Goal: Complete application form

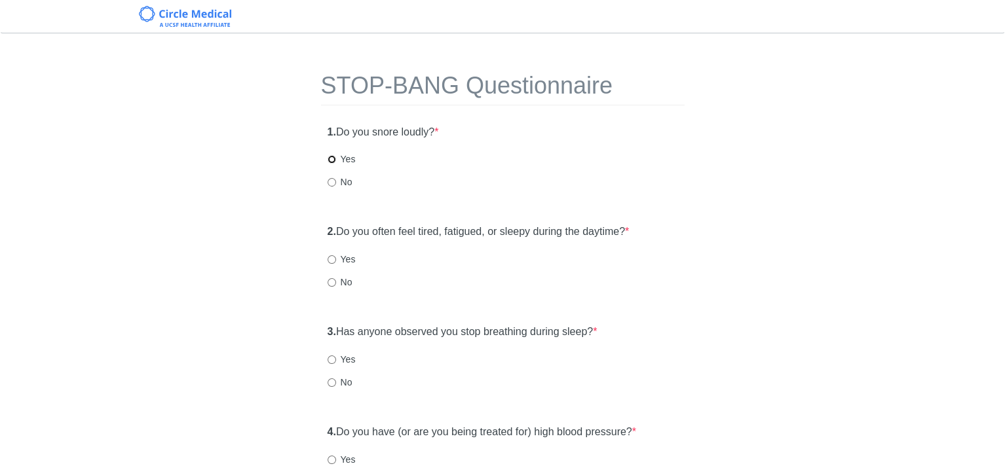
click at [330, 159] on input "Yes" at bounding box center [331, 159] width 9 height 9
radio input "true"
click at [329, 258] on input "Yes" at bounding box center [331, 259] width 9 height 9
radio input "true"
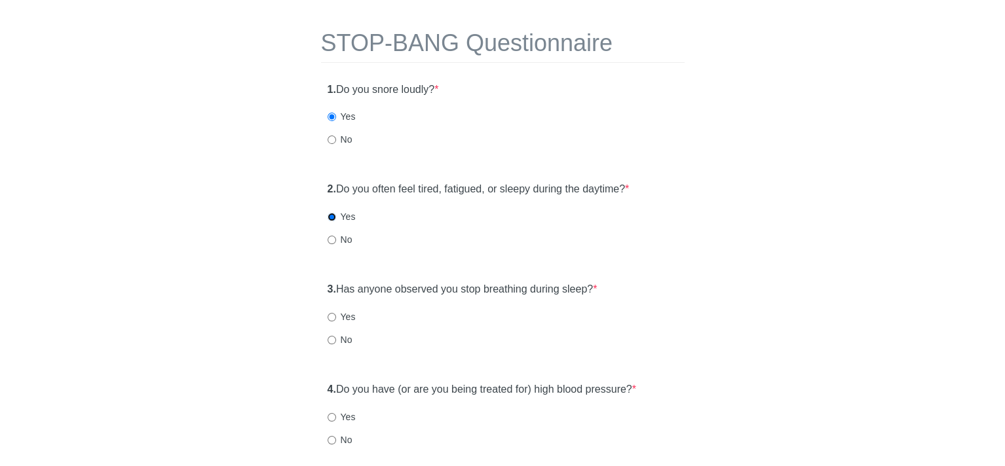
scroll to position [65, 0]
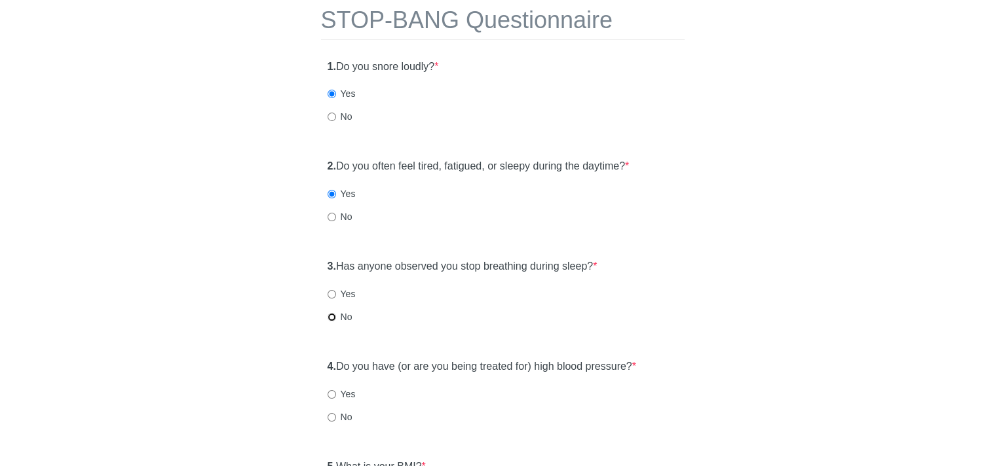
click at [331, 318] on input "No" at bounding box center [331, 317] width 9 height 9
radio input "true"
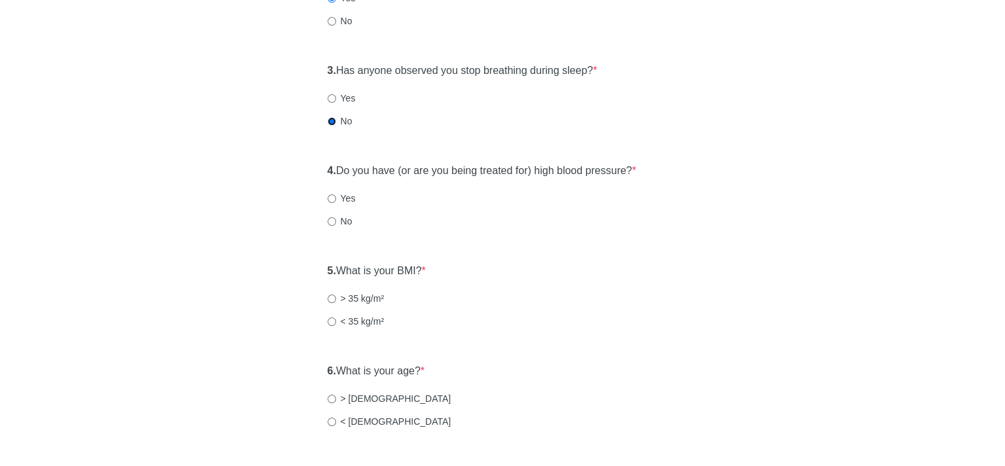
scroll to position [262, 0]
click at [328, 218] on input "No" at bounding box center [331, 221] width 9 height 9
radio input "true"
click at [330, 319] on input "< 35 kg/m²" at bounding box center [331, 321] width 9 height 9
radio input "true"
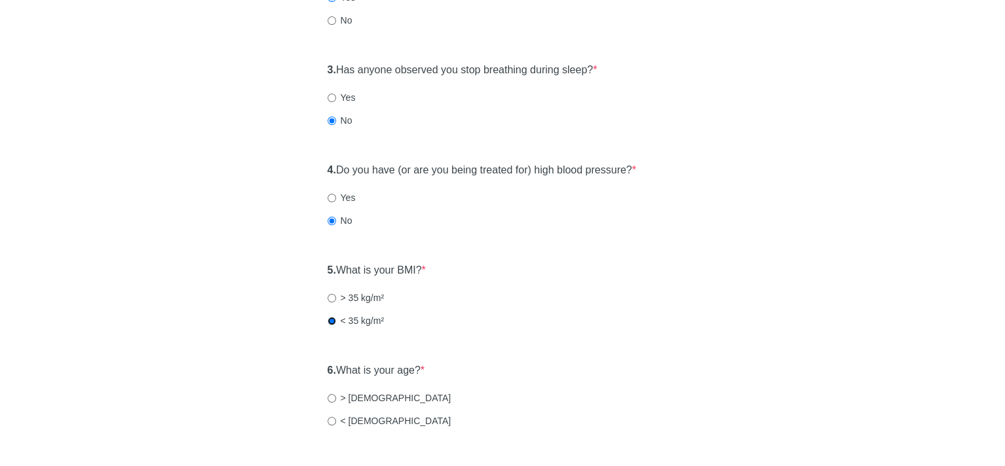
scroll to position [393, 0]
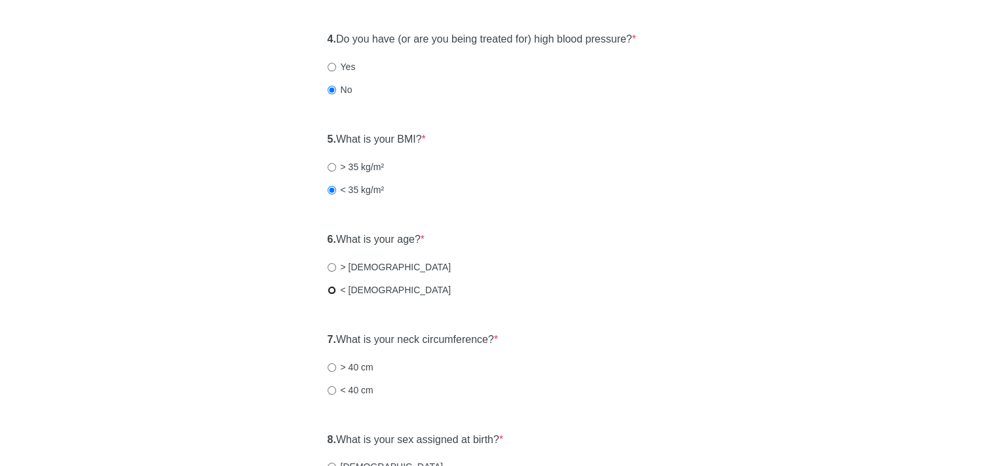
click at [330, 290] on input "< [DEMOGRAPHIC_DATA]" at bounding box center [331, 290] width 9 height 9
radio input "true"
click at [327, 390] on input "< 40 cm" at bounding box center [331, 390] width 9 height 9
radio input "true"
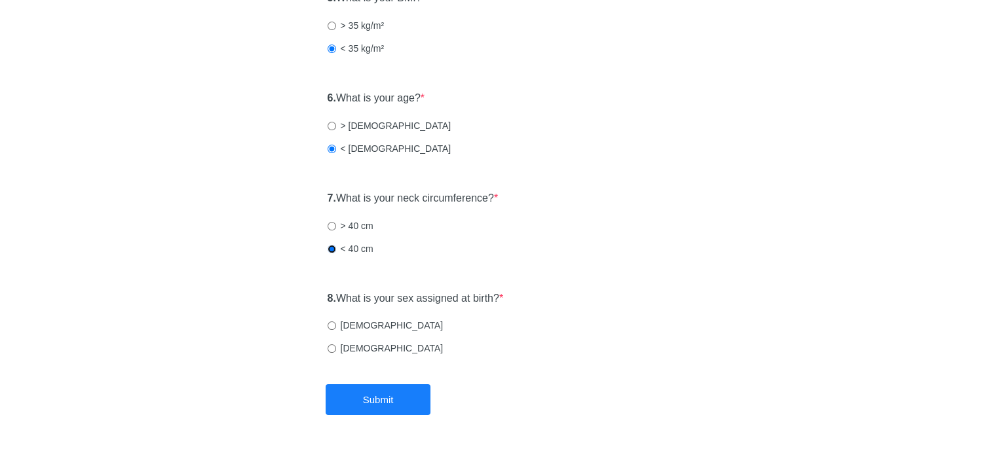
scroll to position [562, 0]
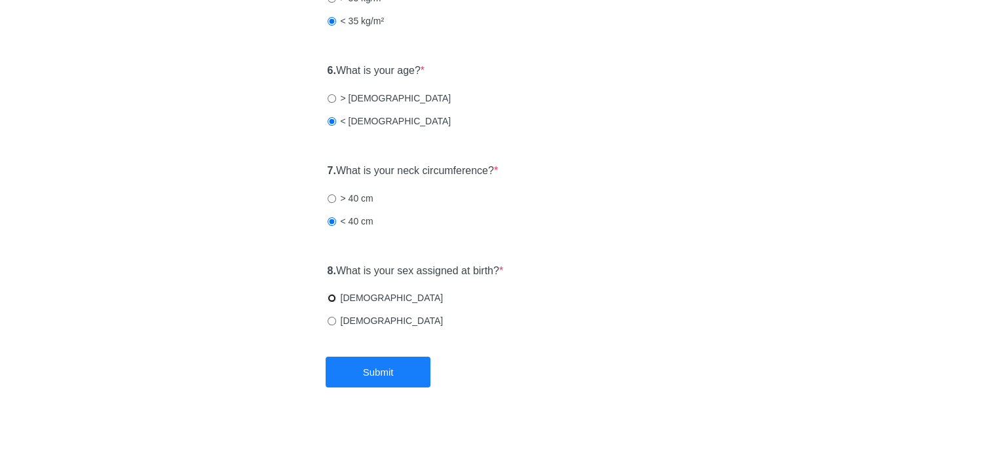
click at [327, 298] on input "[DEMOGRAPHIC_DATA]" at bounding box center [331, 298] width 9 height 9
radio input "true"
click at [391, 373] on button "Submit" at bounding box center [378, 372] width 105 height 31
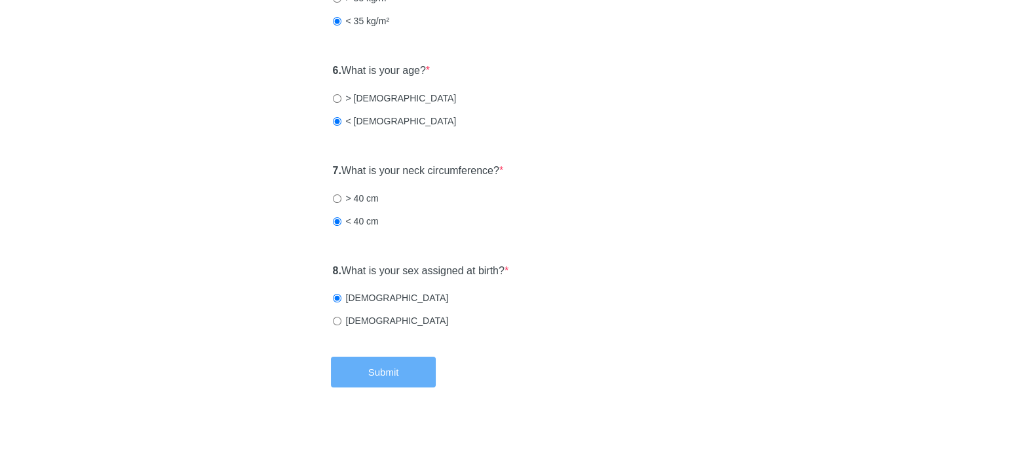
scroll to position [0, 0]
